Goal: Ask a question

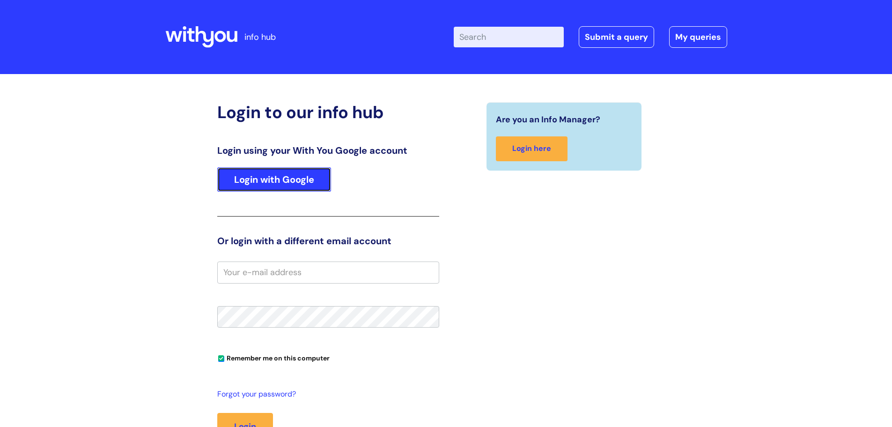
click at [266, 171] on link "Login with Google" at bounding box center [274, 179] width 114 height 24
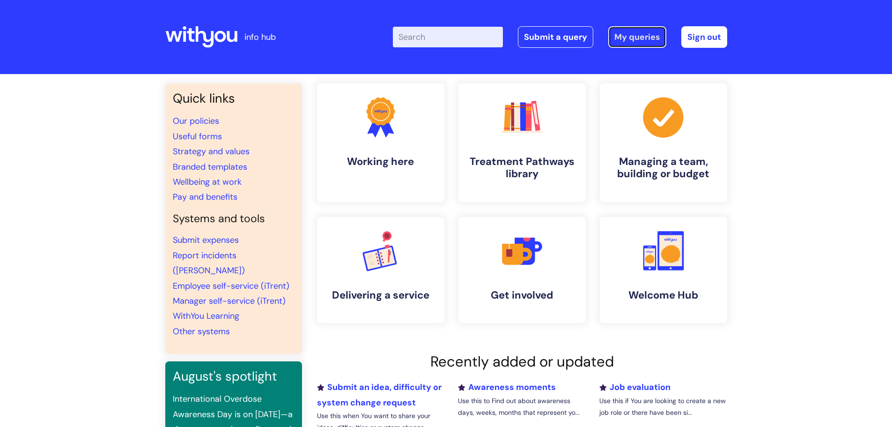
click at [626, 33] on link "My queries" at bounding box center [637, 37] width 58 height 22
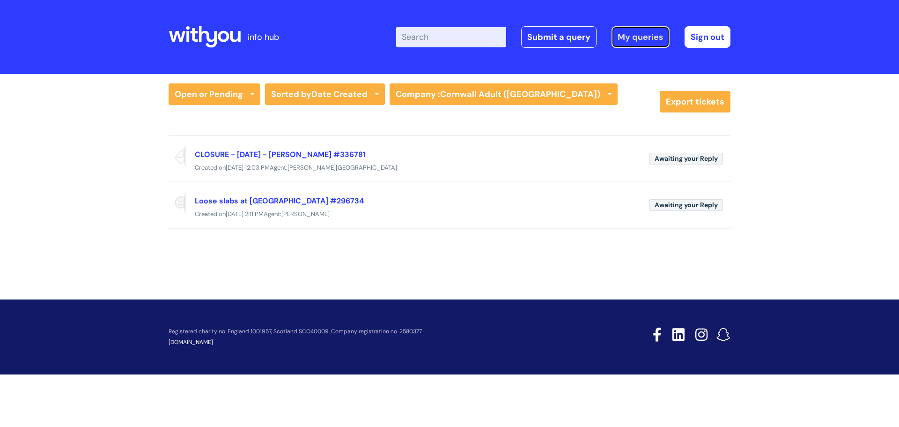
click at [638, 38] on link "My queries" at bounding box center [641, 37] width 58 height 22
click at [594, 35] on link "Submit a query" at bounding box center [558, 37] width 75 height 22
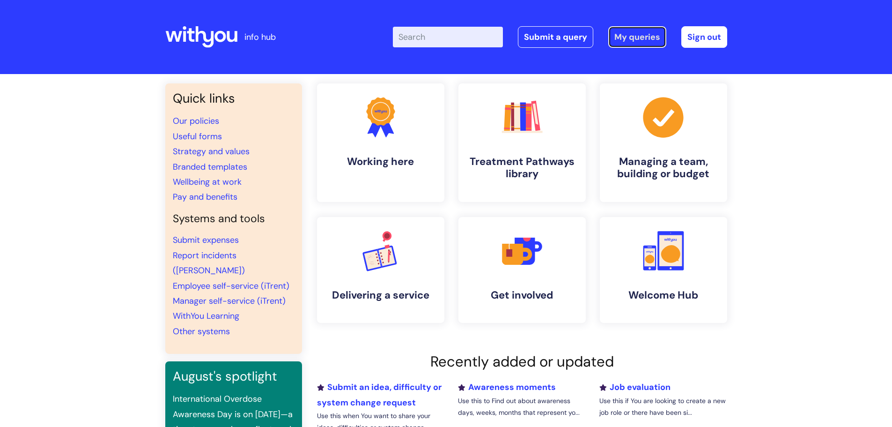
click at [632, 37] on link "My queries" at bounding box center [637, 37] width 58 height 22
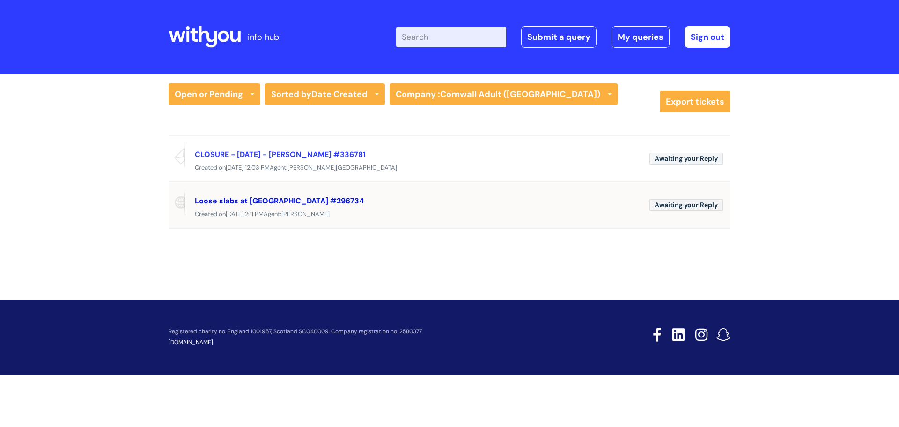
click at [310, 199] on link "Loose slabs at [GEOGRAPHIC_DATA] #296734" at bounding box center [279, 201] width 169 height 10
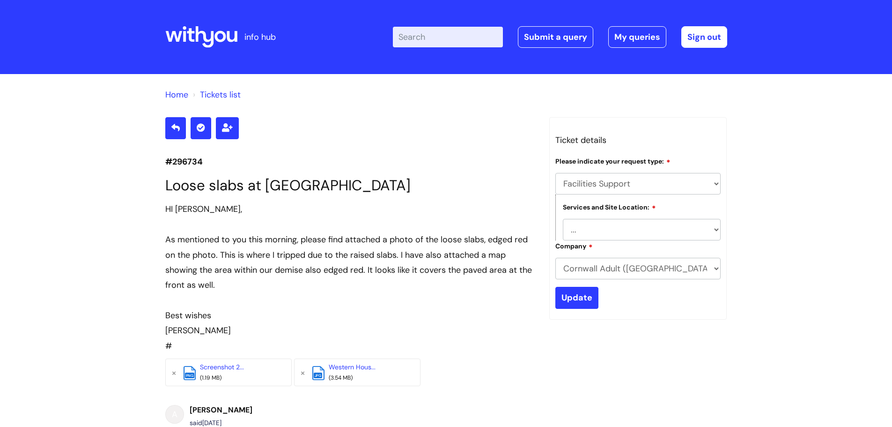
select select "Facilities Support"
